Goal: Navigation & Orientation: Find specific page/section

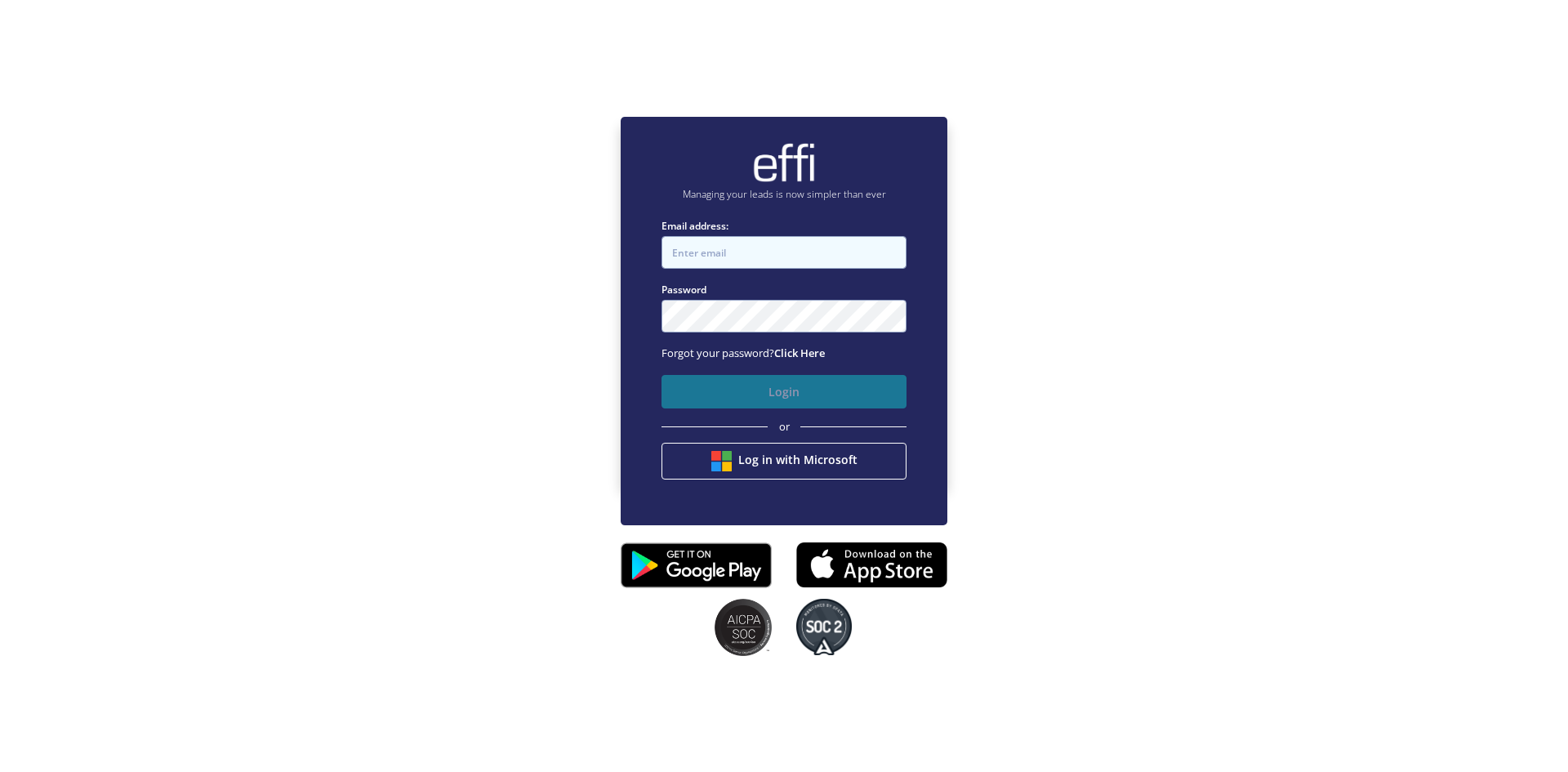
type input "[PERSON_NAME][EMAIL_ADDRESS][DOMAIN_NAME]"
click at [760, 389] on button "Login" at bounding box center [784, 392] width 245 height 34
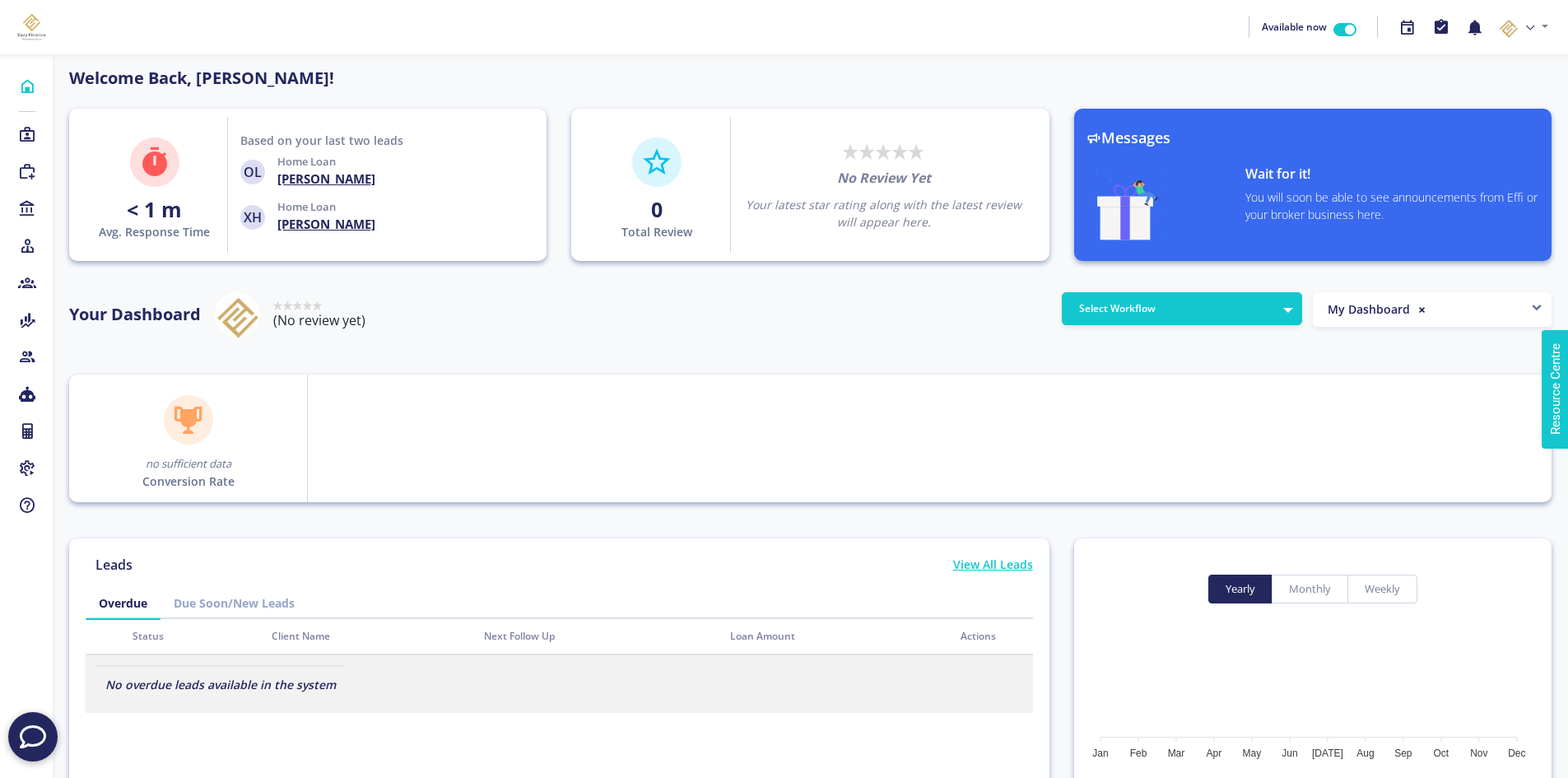
click at [266, 598] on link "Due Soon/New Leads" at bounding box center [234, 603] width 147 height 31
click at [126, 608] on link "Overdue" at bounding box center [122, 603] width 75 height 31
click at [26, 140] on icon at bounding box center [27, 134] width 18 height 17
click at [27, 133] on icon at bounding box center [27, 134] width 18 height 17
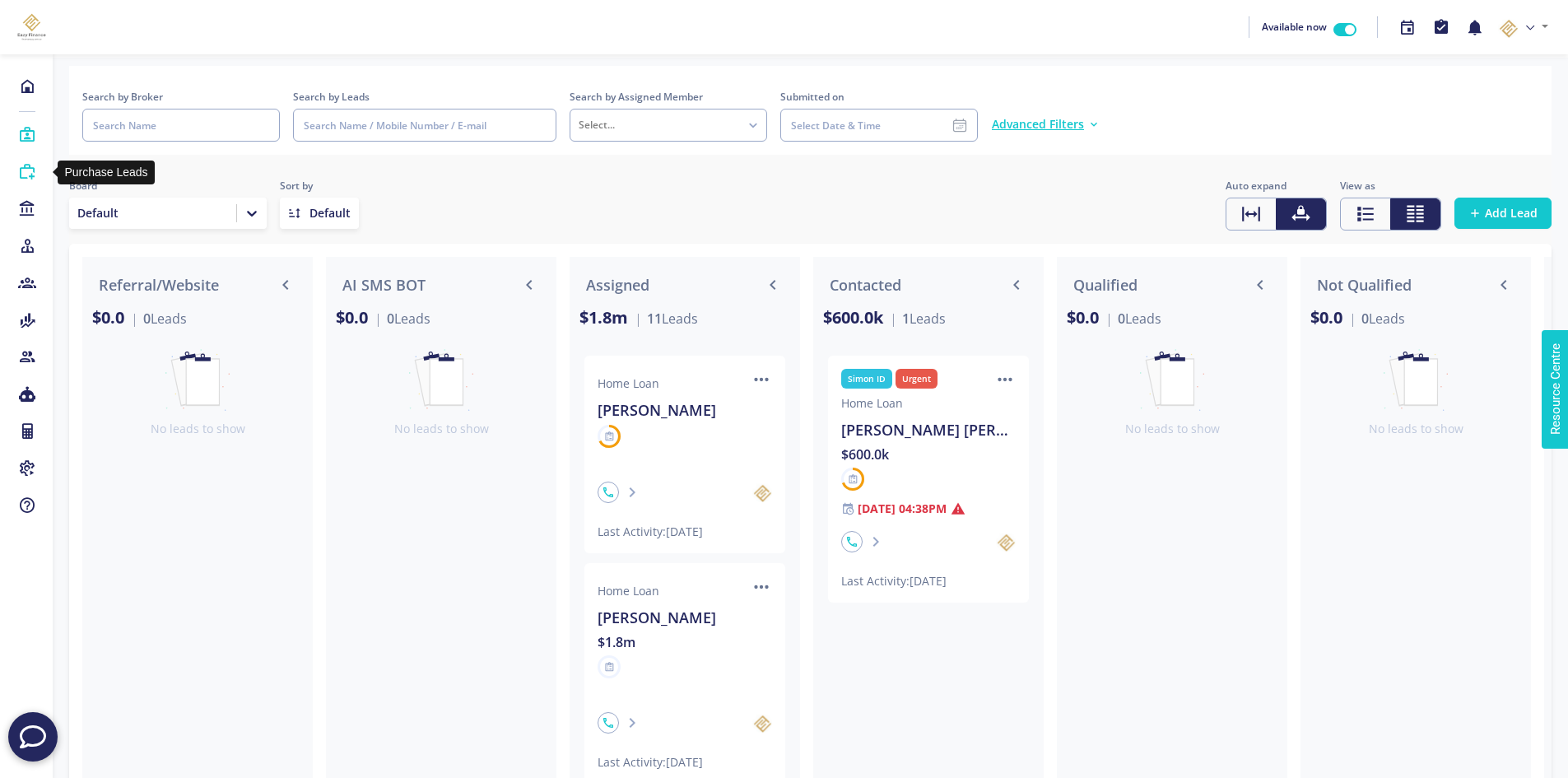
click at [27, 177] on icon at bounding box center [27, 172] width 18 height 17
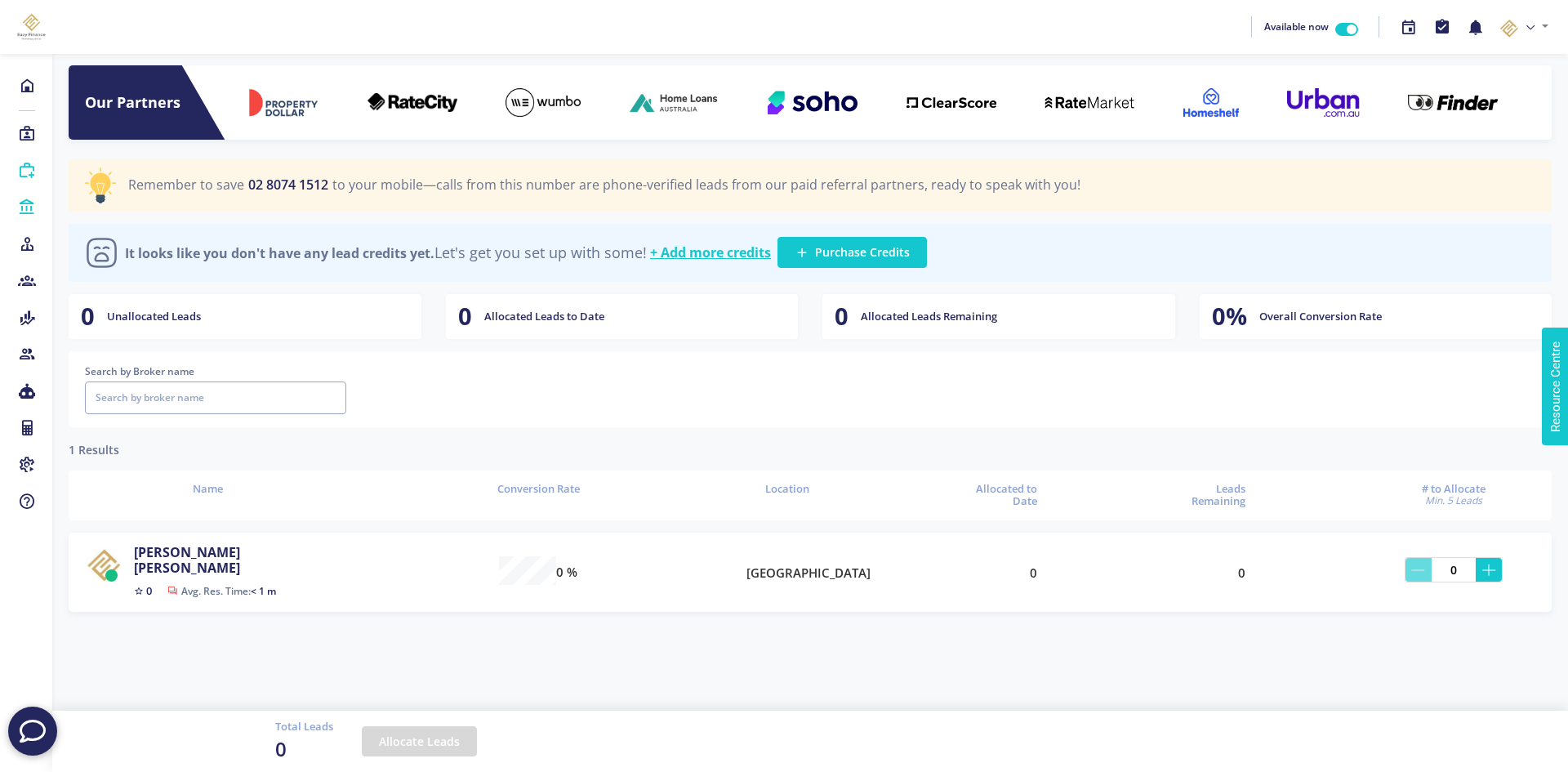
scroll to position [39, 1475]
click at [30, 211] on icon at bounding box center [27, 207] width 18 height 17
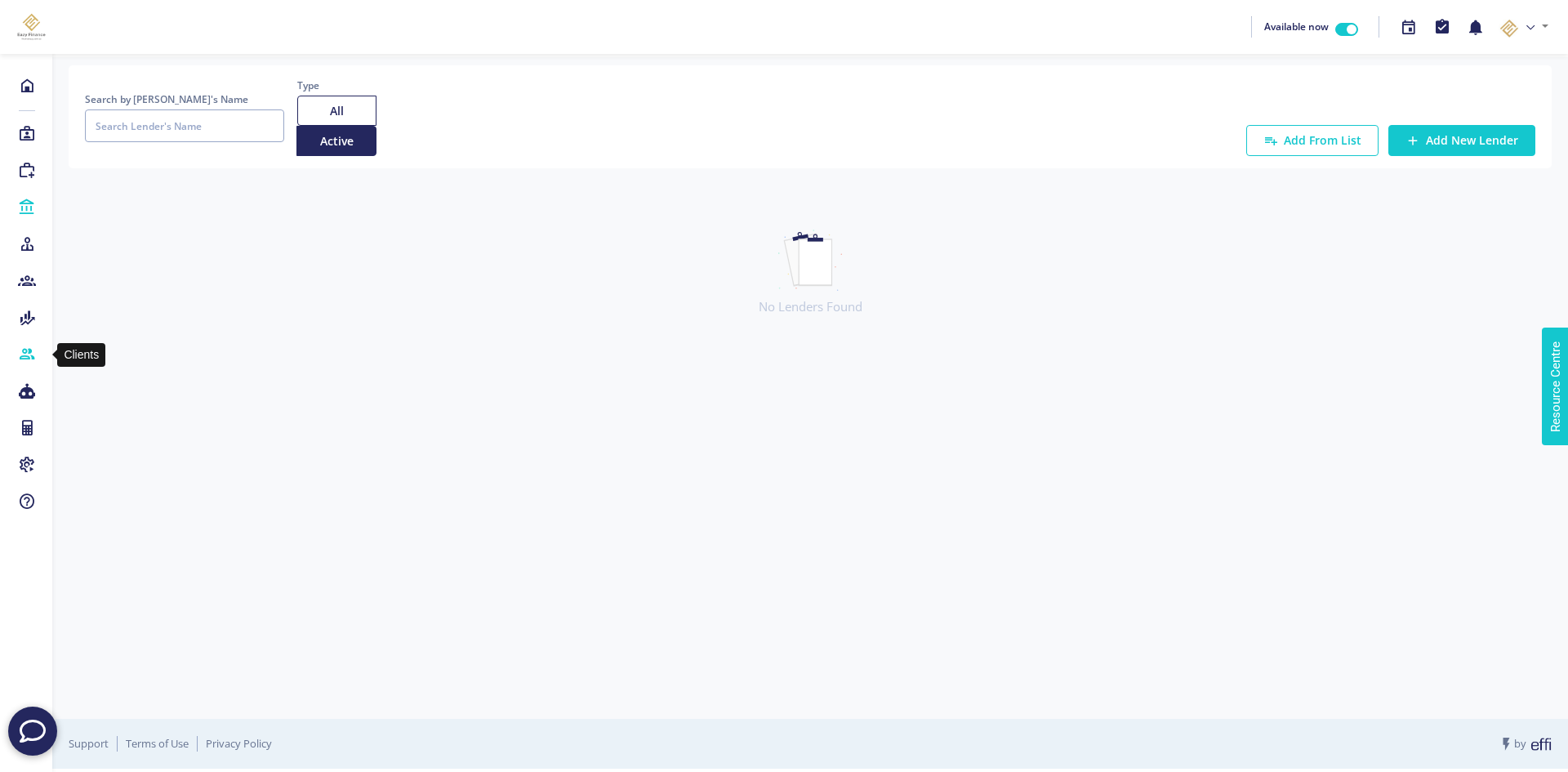
click at [25, 345] on link "Clients" at bounding box center [26, 354] width 52 height 25
